Goal: Register for event/course

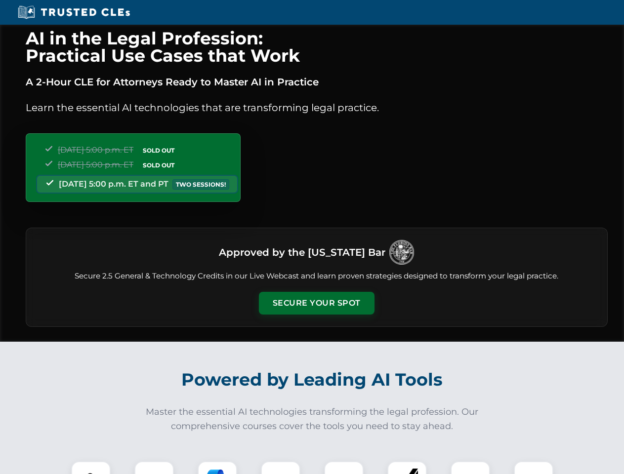
click at [316, 303] on button "Secure Your Spot" at bounding box center [317, 303] width 116 height 23
click at [91, 468] on img at bounding box center [91, 481] width 29 height 29
click at [154, 468] on div at bounding box center [154, 481] width 40 height 40
click at [217, 468] on div at bounding box center [218, 481] width 40 height 40
click at [281, 468] on img at bounding box center [281, 481] width 28 height 28
